Goal: Answer question/provide support: Share knowledge or assist other users

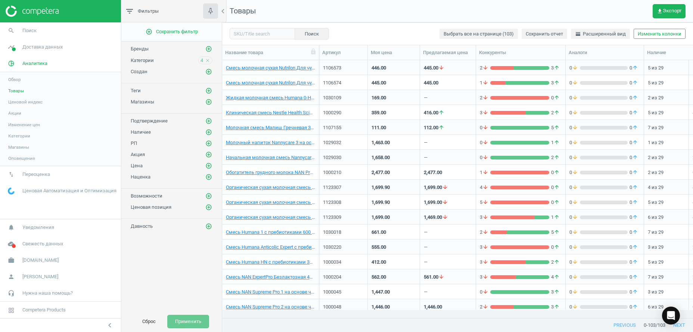
click at [665, 316] on div "Open Intercom Messenger" at bounding box center [671, 315] width 18 height 18
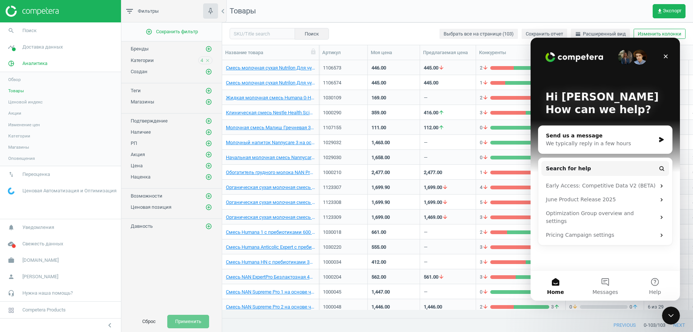
click at [581, 141] on div "We typically reply in a few hours" at bounding box center [600, 144] width 109 height 8
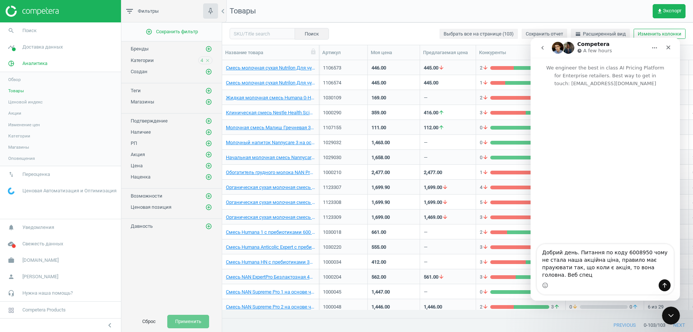
type textarea "Добрий день. Питання по коду 6008950 чому не стала наша акційна ціна, правило м…"
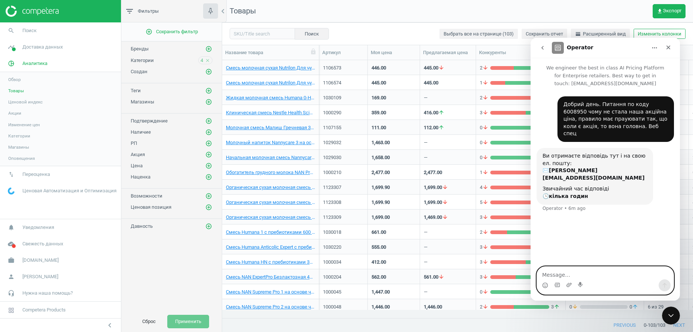
paste textarea "6061441"
type textarea "6061441 ось аналогічно,"
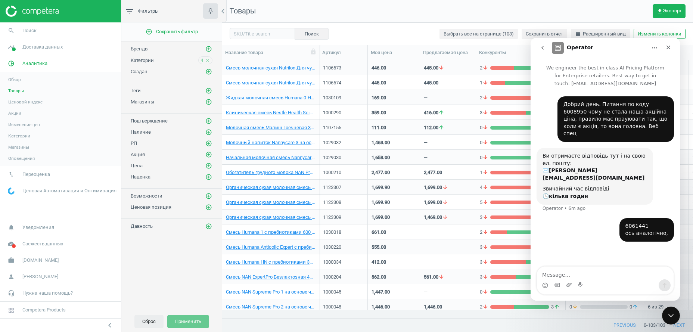
click at [154, 319] on button "Сброс" at bounding box center [148, 321] width 29 height 13
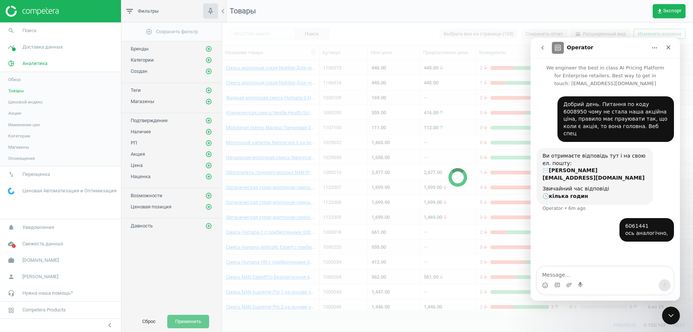
click at [254, 31] on div at bounding box center [457, 176] width 471 height 309
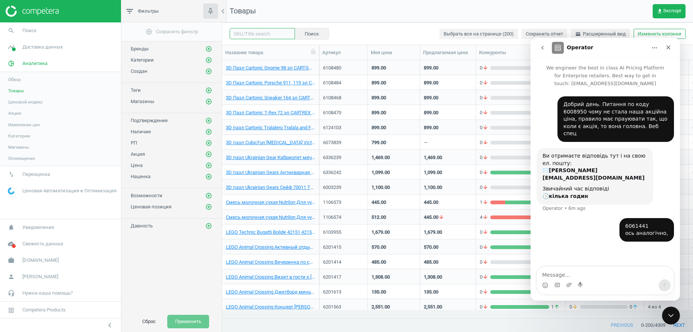
click at [266, 35] on input "text" at bounding box center [261, 33] width 65 height 11
paste input "6061441"
type input "6061441"
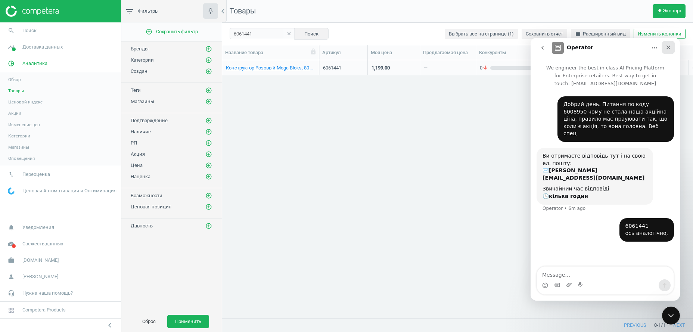
click at [672, 47] on div "Close" at bounding box center [667, 47] width 13 height 13
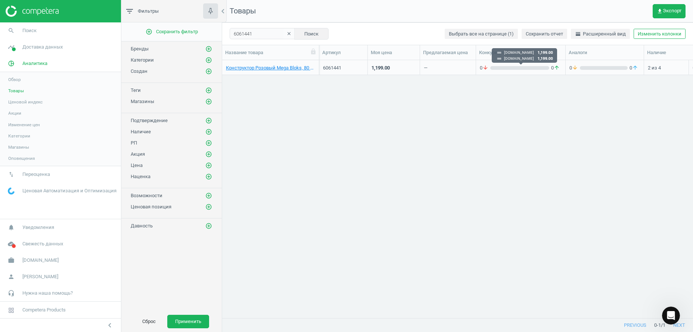
click at [516, 68] on div "grid" at bounding box center [519, 68] width 59 height 4
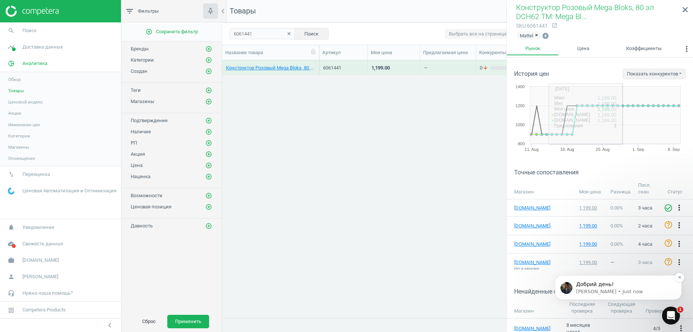
click at [605, 291] on p "[PERSON_NAME] • Just now" at bounding box center [624, 291] width 96 height 7
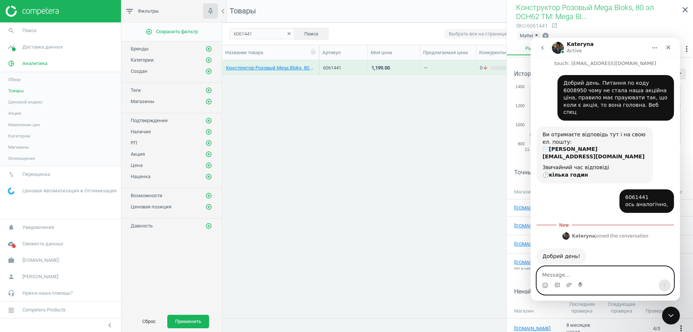
scroll to position [49, 0]
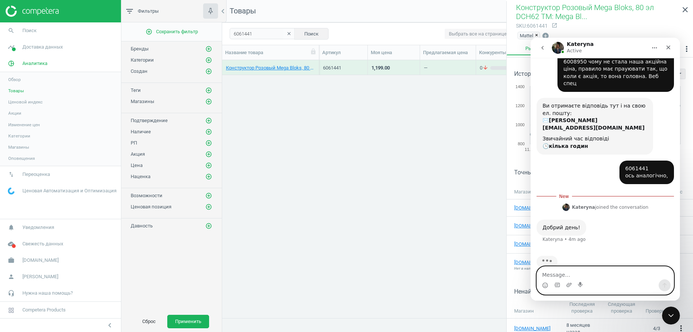
paste textarea "1.Якщо на товар встановлено ціну WebSpec з активними датами дії- тоді репрайс н…"
type textarea "1.Якщо на товар встановлено ціну WebSpec з активними датами дії- тоді репрайс н…"
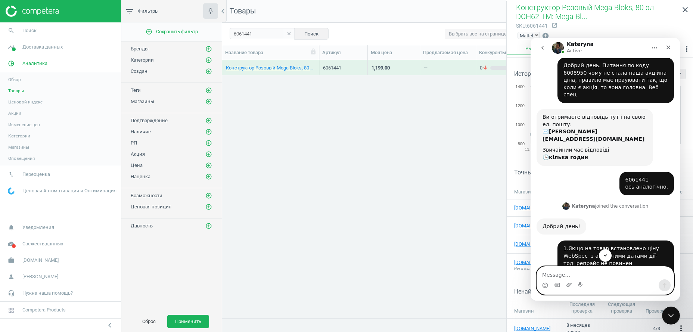
scroll to position [0, 0]
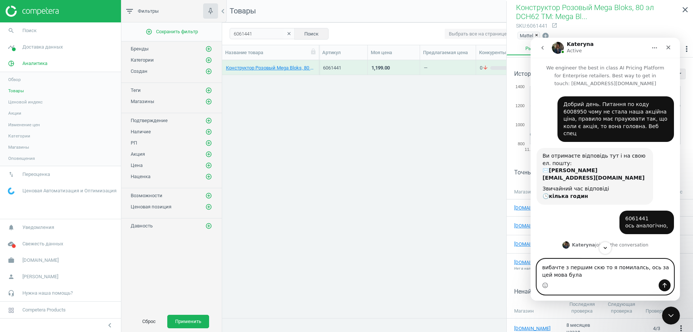
paste textarea "6117603"
type textarea "вибачте з першим скю то я помилалсь, ось за цей мова була 6117603"
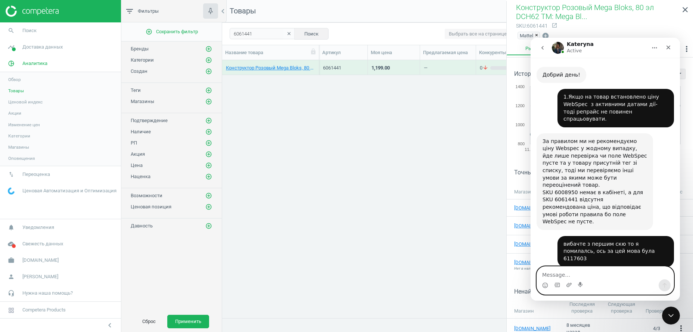
scroll to position [192, 0]
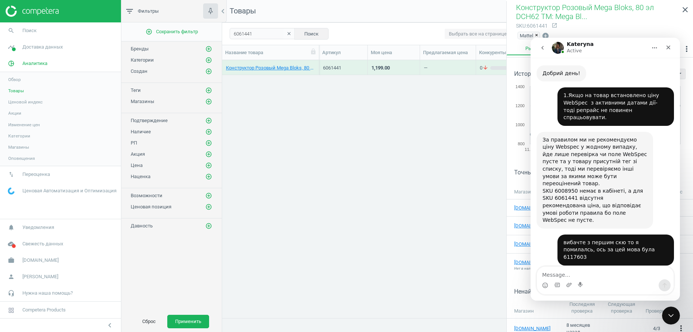
click at [577, 276] on div "Для SKU 6117603 аналогічна ситуація як для 6117603 - ціна не рекомендується." at bounding box center [594, 287] width 104 height 22
copy div "6117603"
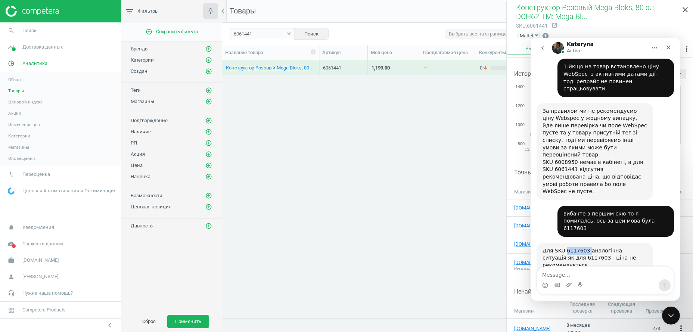
scroll to position [253, 0]
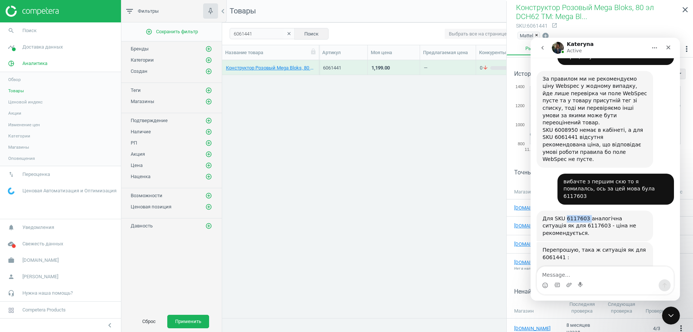
click at [597, 268] on img "Kateryna says…" at bounding box center [592, 282] width 100 height 29
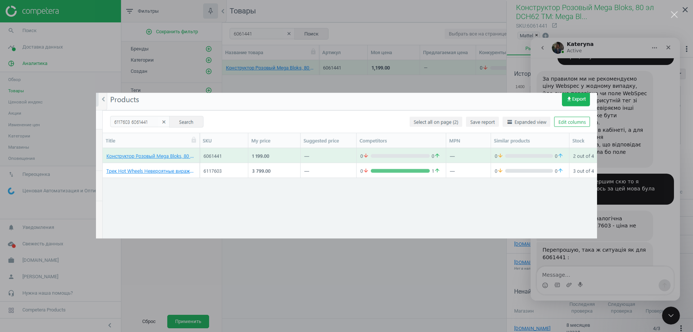
scroll to position [0, 0]
click at [469, 271] on div "Intercom messenger" at bounding box center [346, 166] width 693 height 332
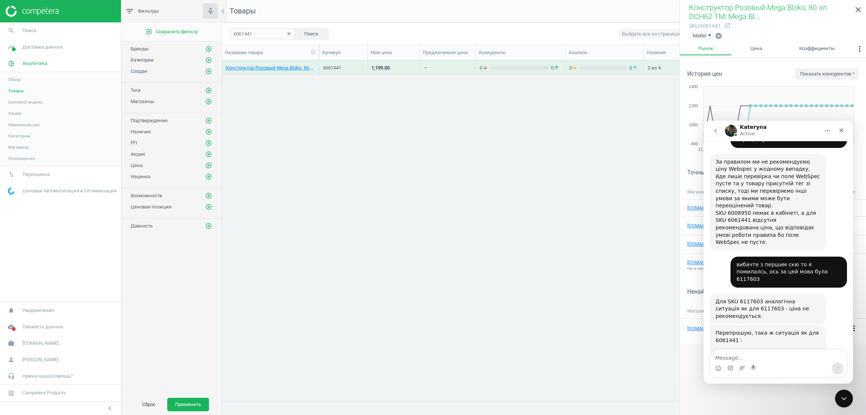
scroll to position [324, 636]
